Goal: Task Accomplishment & Management: Complete application form

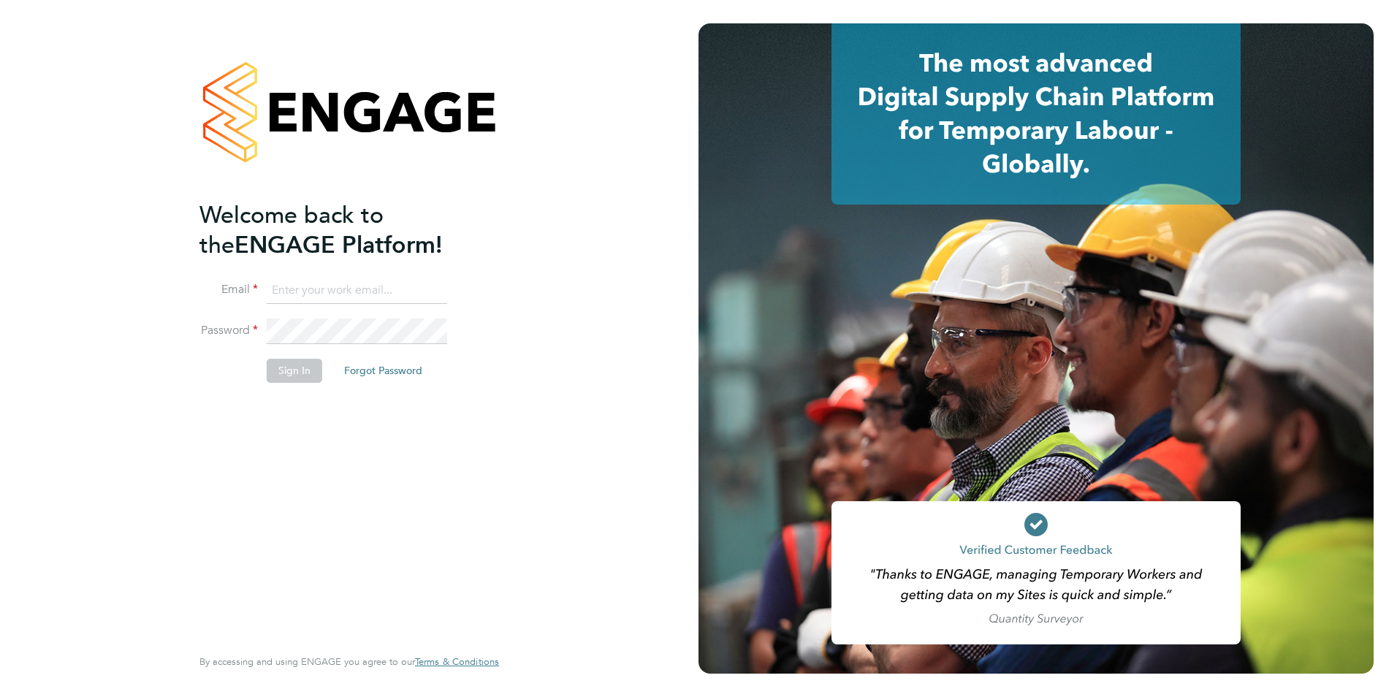
type input "[EMAIL_ADDRESS][DOMAIN_NAME]"
click at [294, 374] on button "Sign In" at bounding box center [295, 370] width 56 height 23
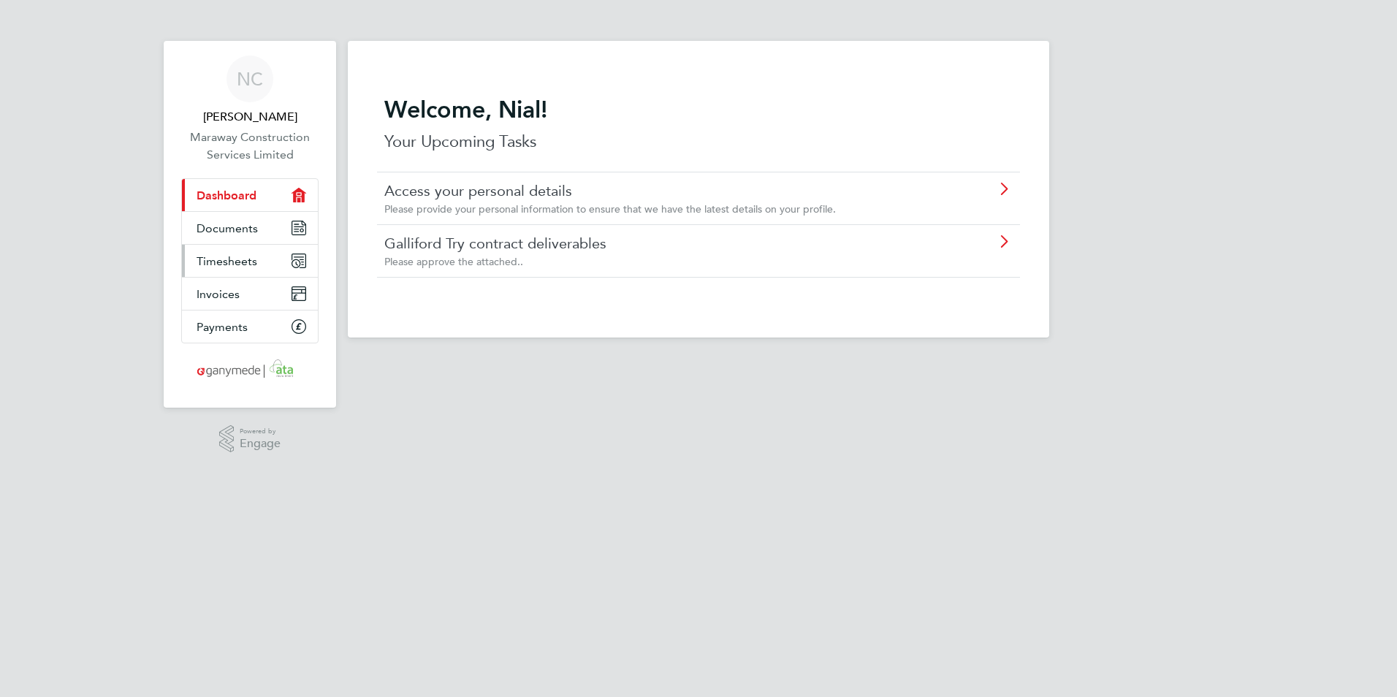
click at [238, 258] on span "Timesheets" at bounding box center [227, 261] width 61 height 14
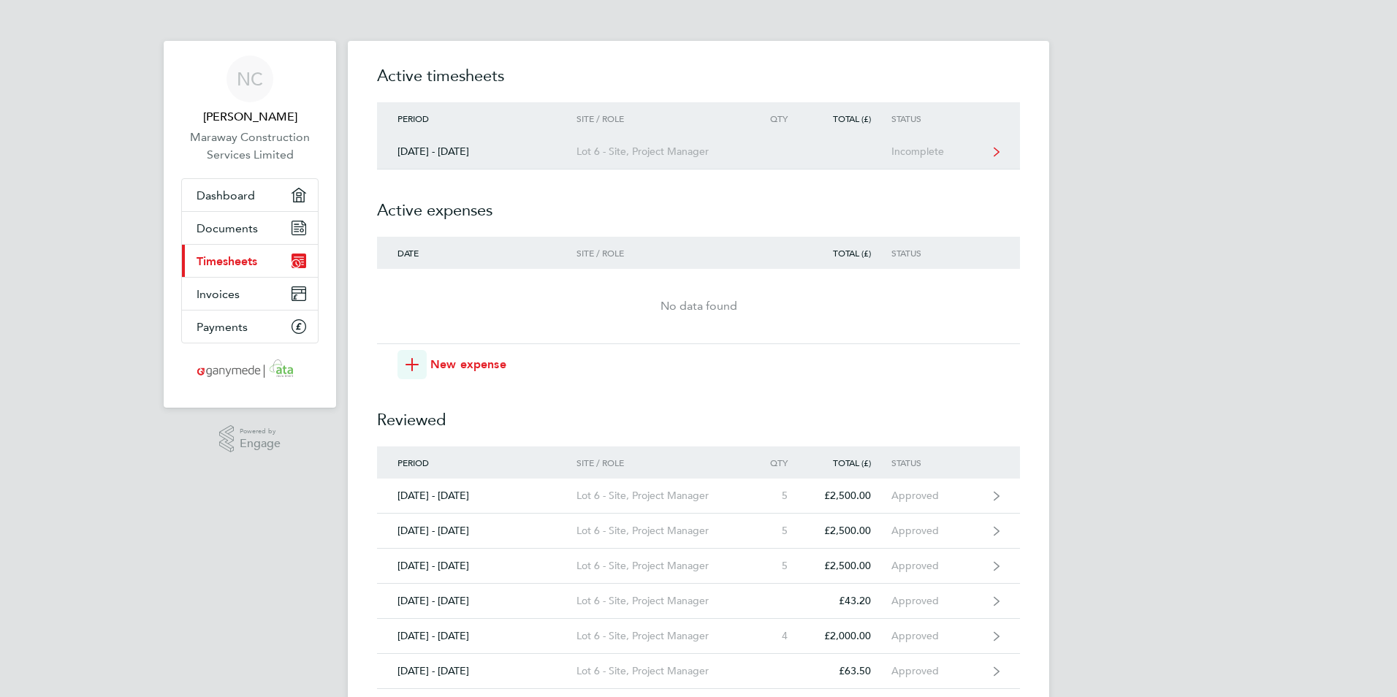
click at [625, 154] on div "Lot 6 - Site, Project Manager" at bounding box center [659, 151] width 167 height 12
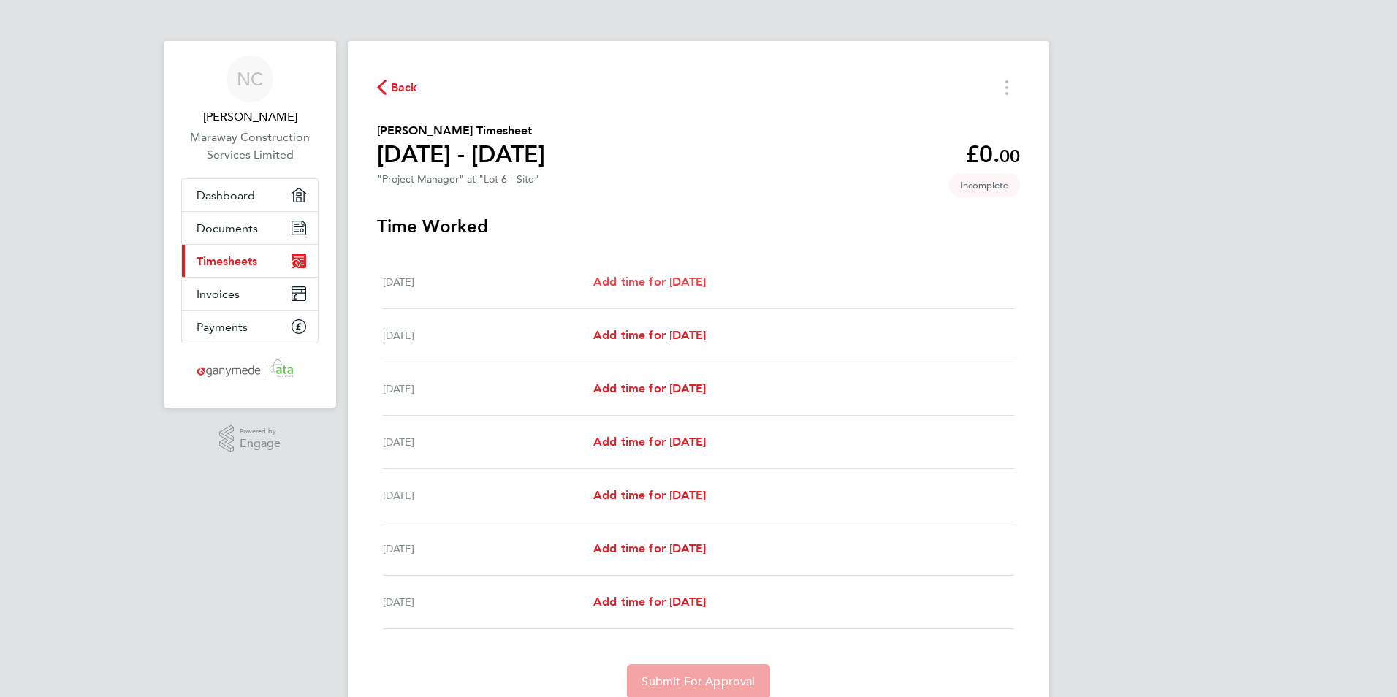
click at [658, 280] on span "Add time for [DATE]" at bounding box center [649, 282] width 113 height 14
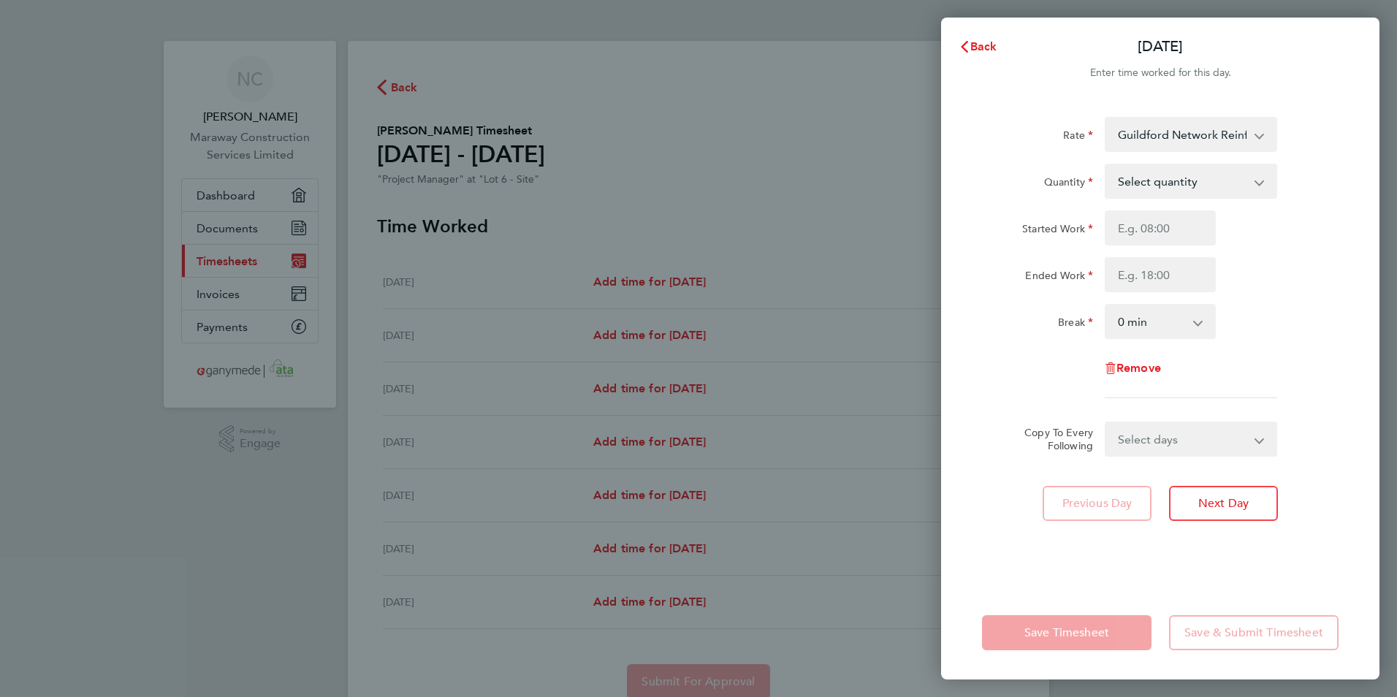
click at [1209, 180] on select "Select quantity 0.5 1" at bounding box center [1182, 181] width 152 height 32
select select "1"
click at [1106, 165] on select "Select quantity 0.5 1" at bounding box center [1182, 181] width 152 height 32
click at [1175, 226] on input "Started Work" at bounding box center [1160, 227] width 111 height 35
type input "08:00"
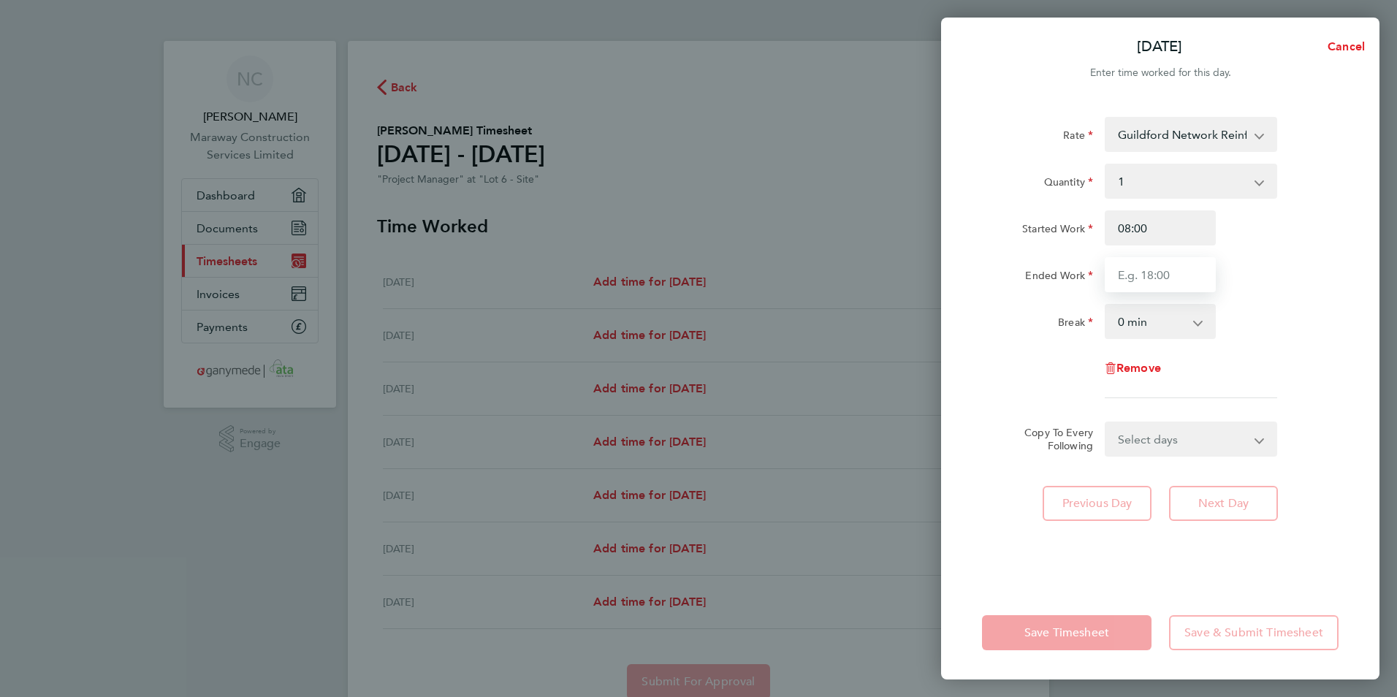
click at [1173, 283] on input "Ended Work" at bounding box center [1160, 274] width 111 height 35
type input "17:30"
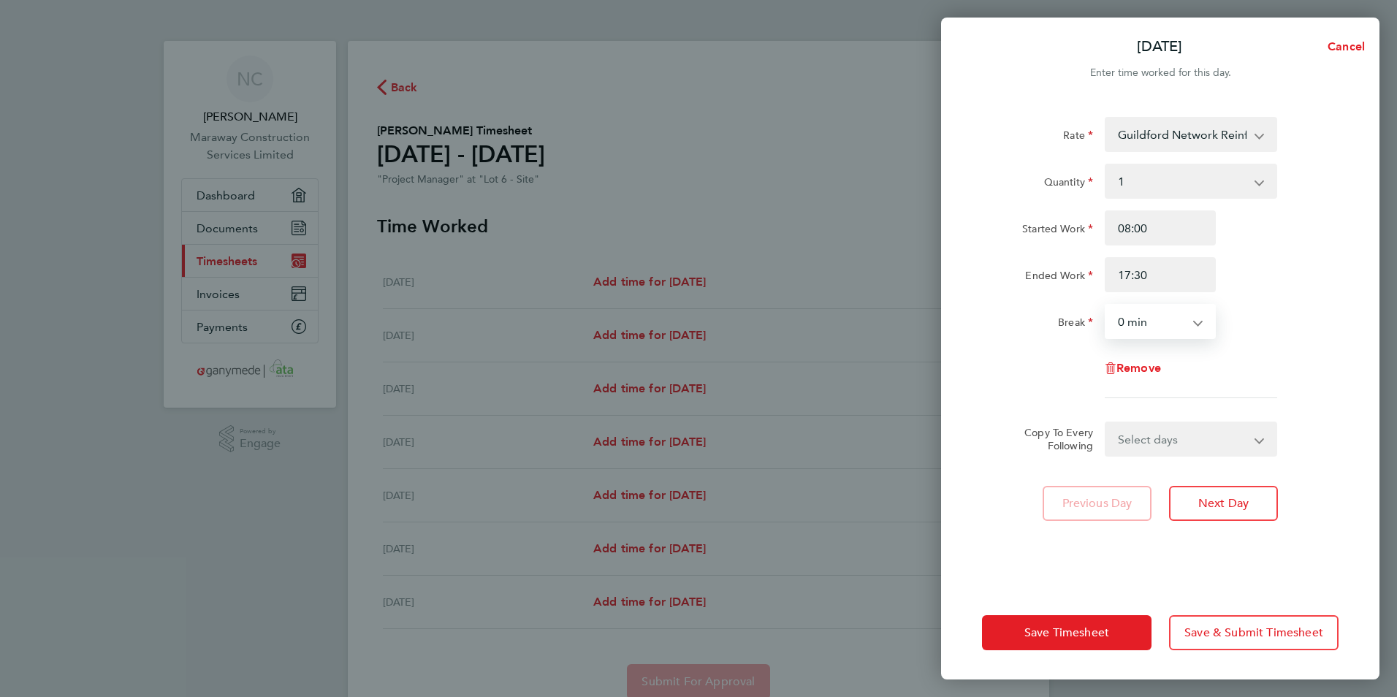
click at [1180, 324] on select "0 min 15 min 30 min 45 min 60 min 75 min 90 min" at bounding box center [1151, 321] width 91 height 32
select select "30"
click at [1106, 305] on select "0 min 15 min 30 min 45 min 60 min 75 min 90 min" at bounding box center [1151, 321] width 91 height 32
click at [1177, 438] on select "Select days Day Weekday (Mon-Fri) Weekend (Sat-Sun) [DATE] [DATE] [DATE] [DATE]…" at bounding box center [1182, 439] width 153 height 32
select select "WEEKDAY"
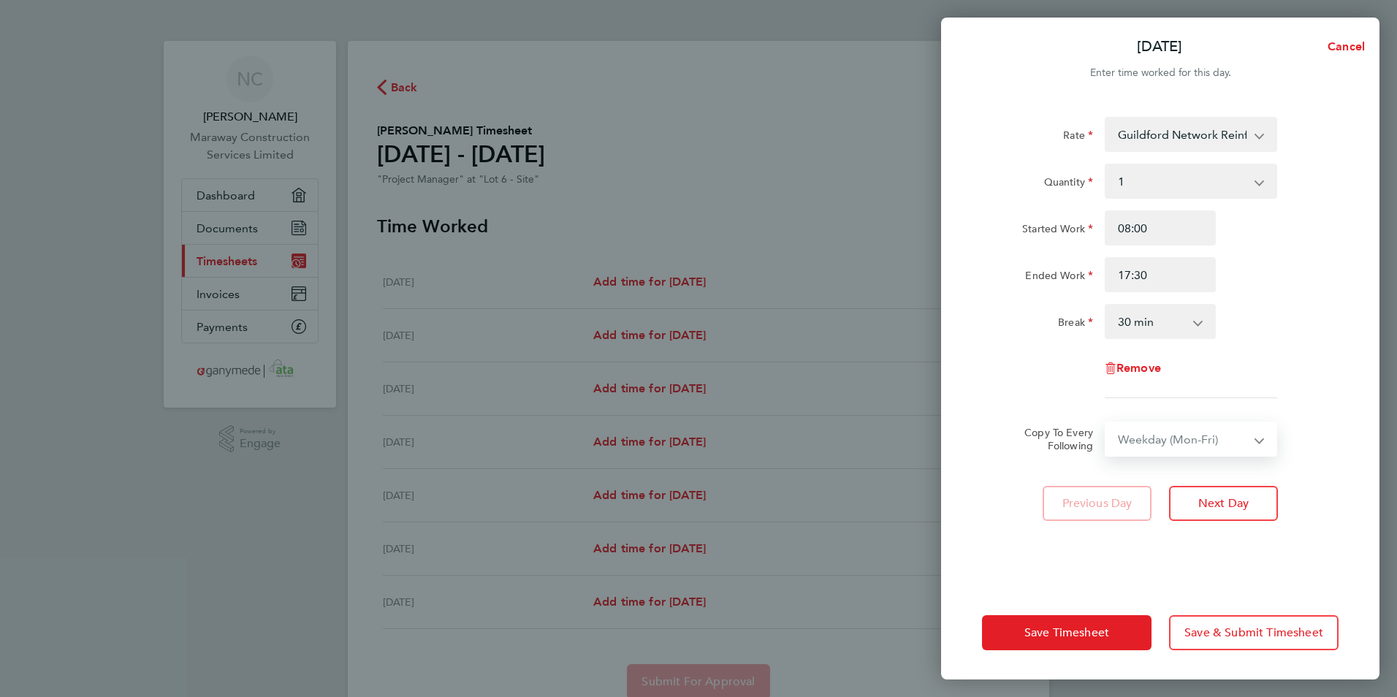
click at [1106, 423] on select "Select days Day Weekday (Mon-Fri) Weekend (Sat-Sun) [DATE] [DATE] [DATE] [DATE]…" at bounding box center [1182, 439] width 153 height 32
select select "[DATE]"
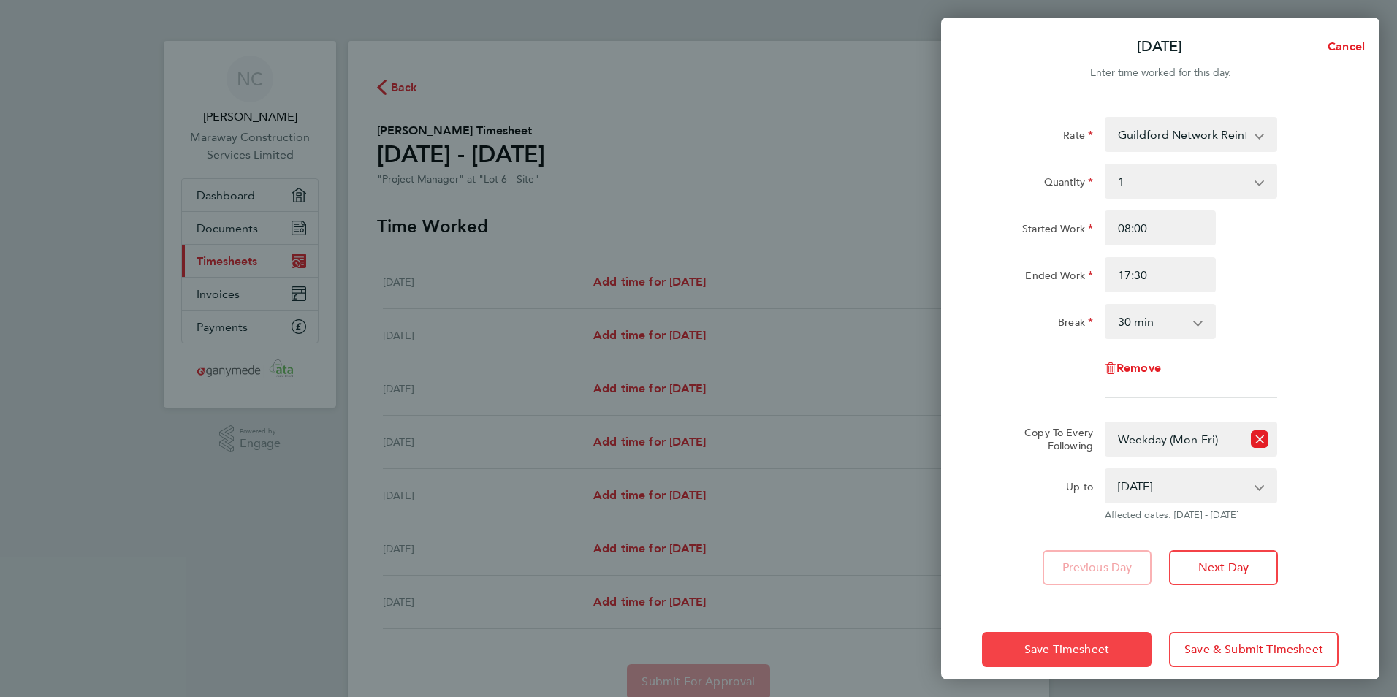
click at [1067, 646] on span "Save Timesheet" at bounding box center [1066, 649] width 85 height 15
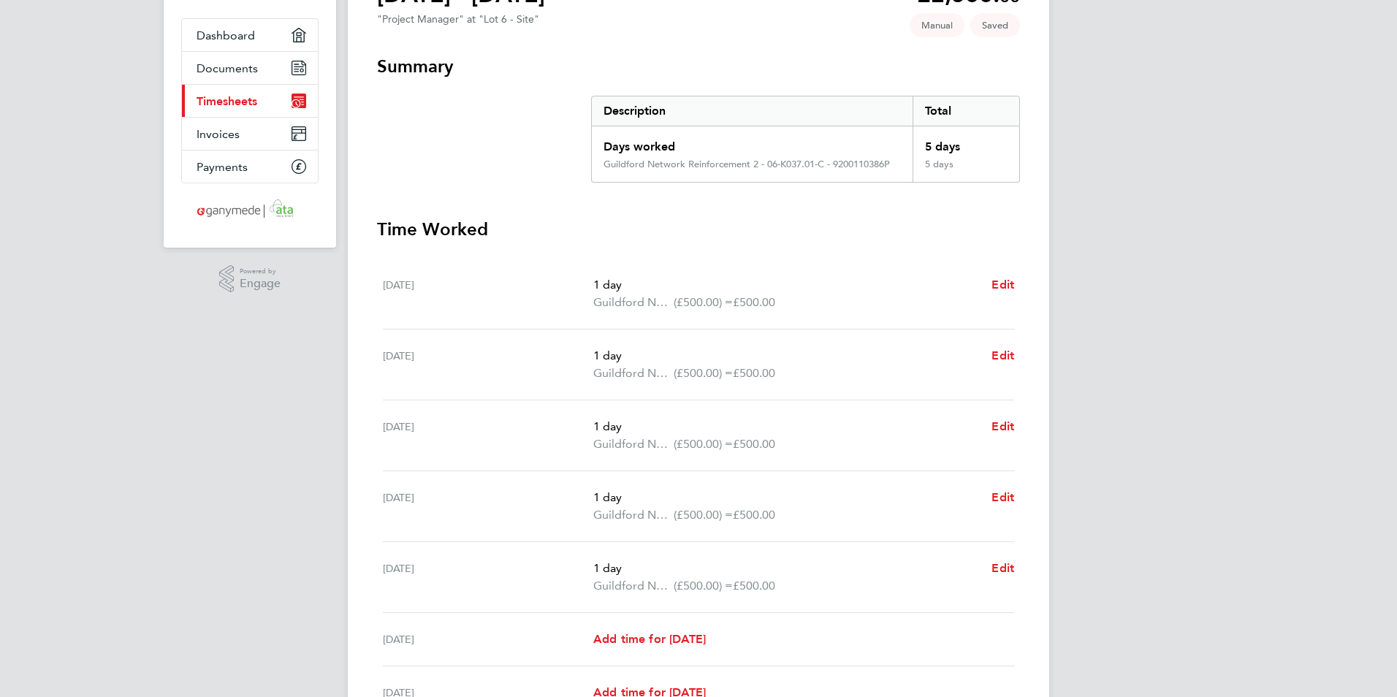
scroll to position [292, 0]
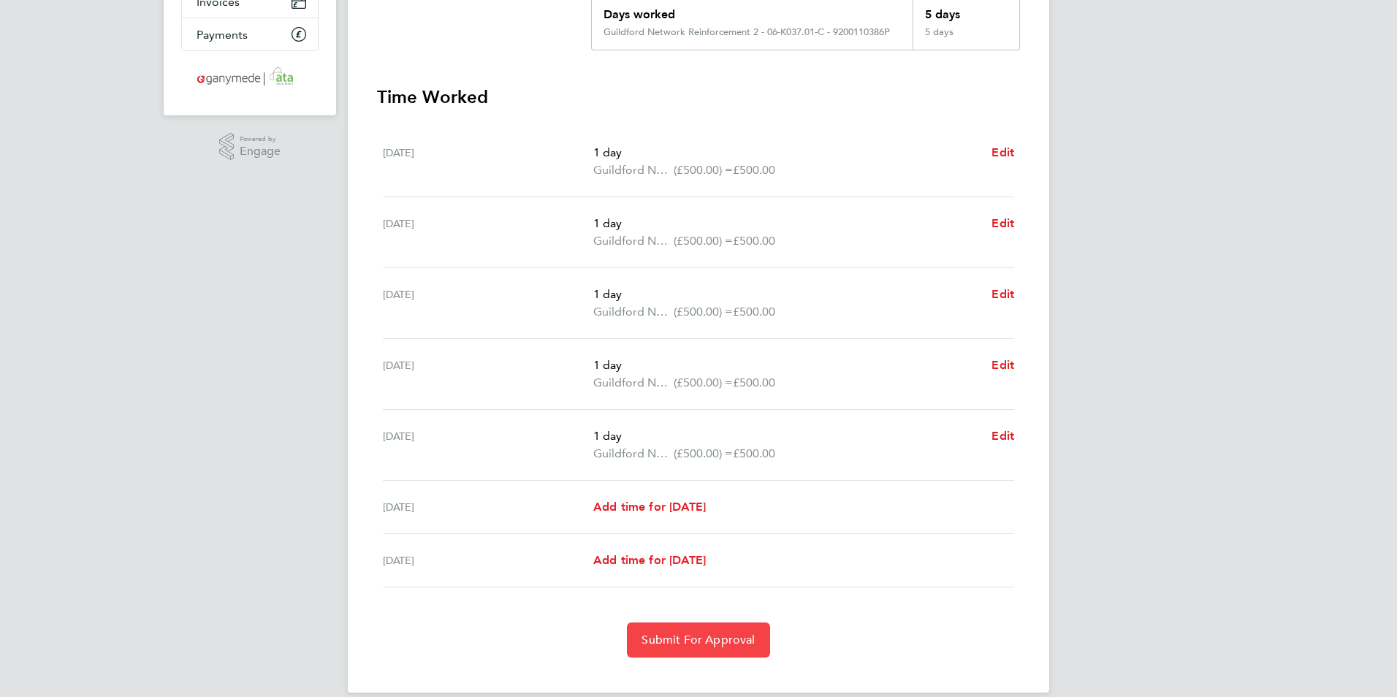
click at [685, 629] on button "Submit For Approval" at bounding box center [698, 640] width 142 height 35
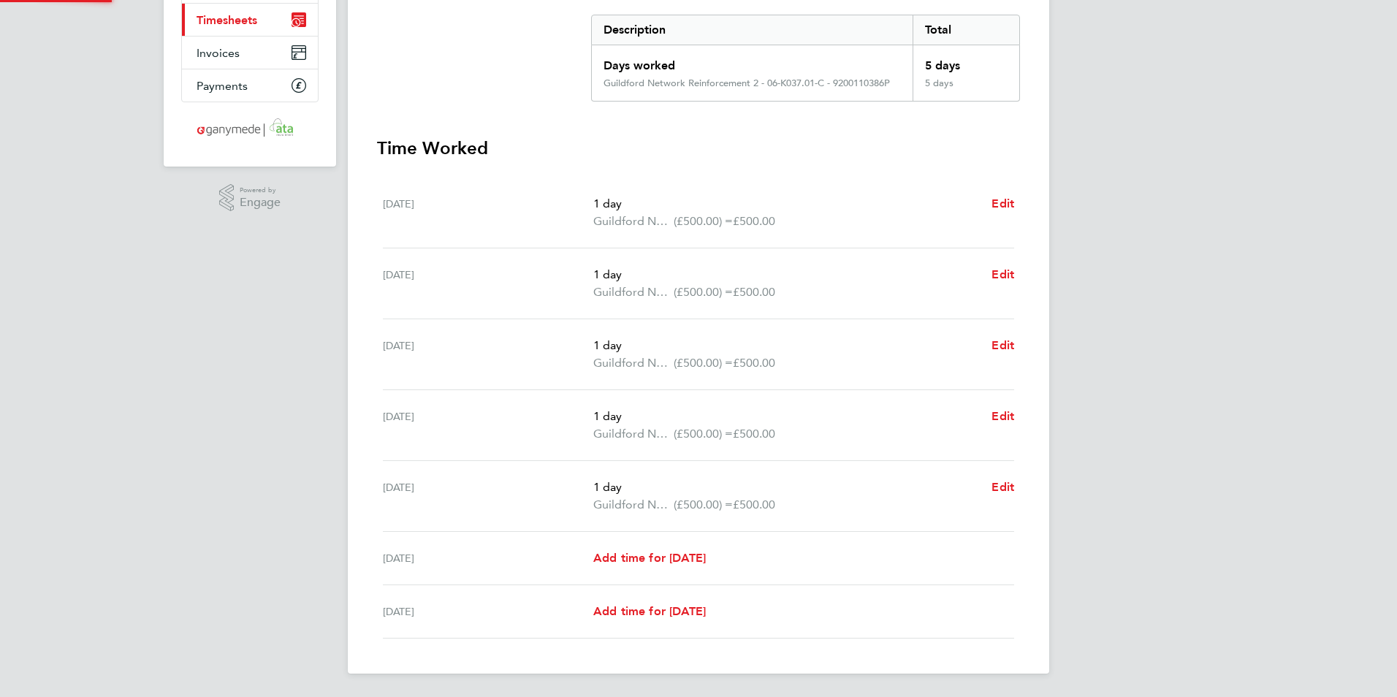
scroll to position [241, 0]
